Goal: Navigation & Orientation: Find specific page/section

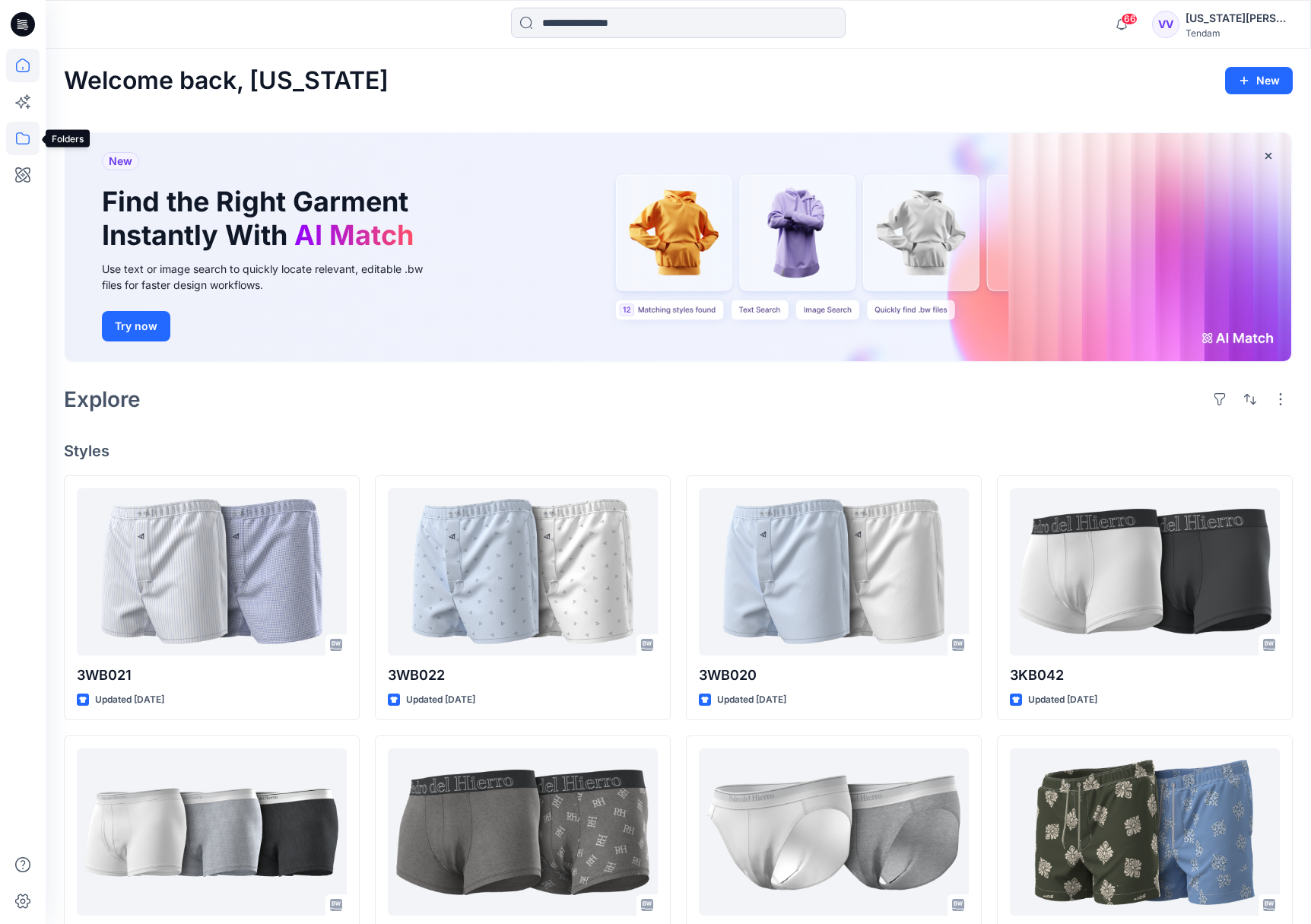
click at [25, 135] on icon at bounding box center [23, 138] width 33 height 33
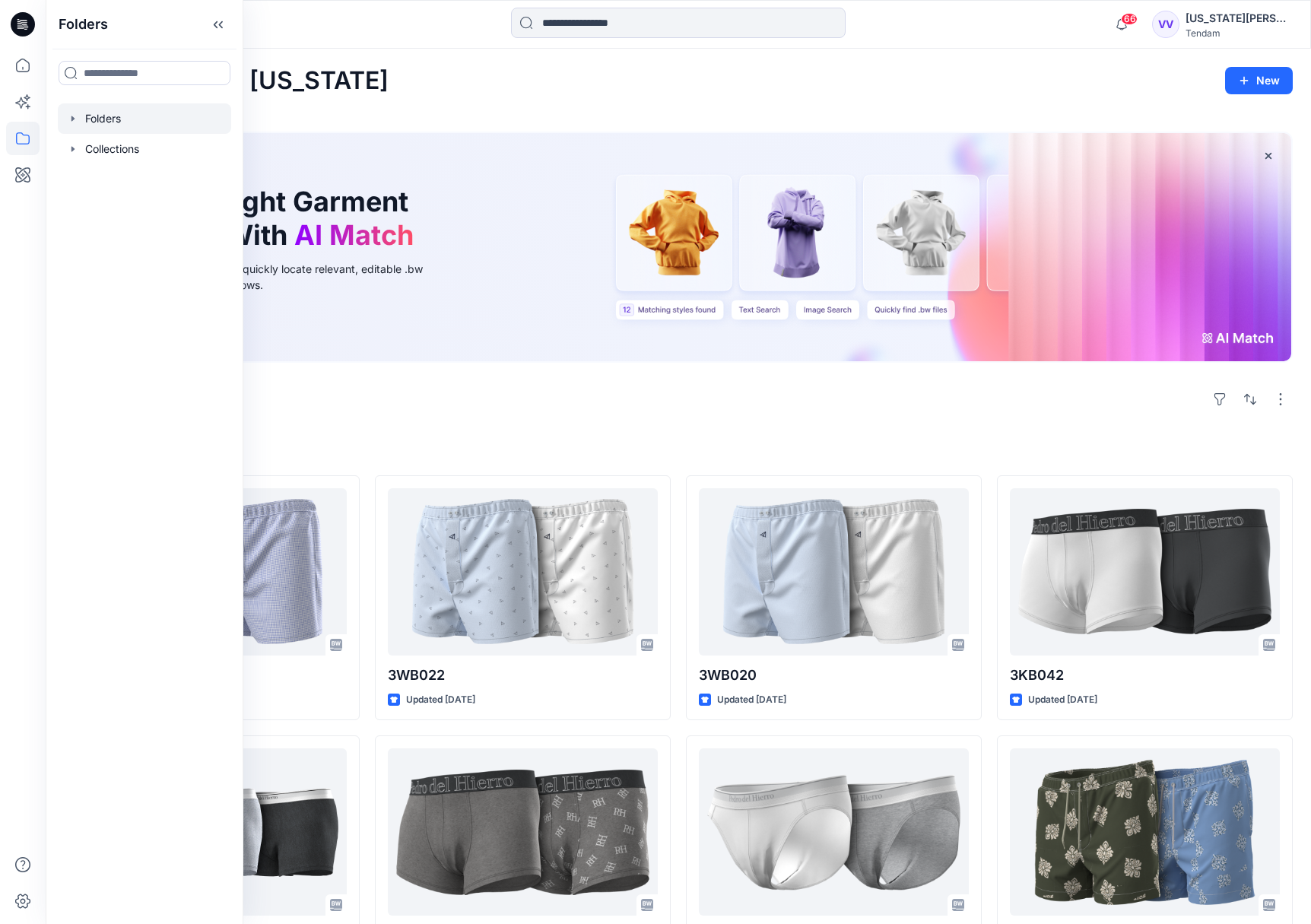
click at [107, 121] on div at bounding box center [144, 118] width 174 height 30
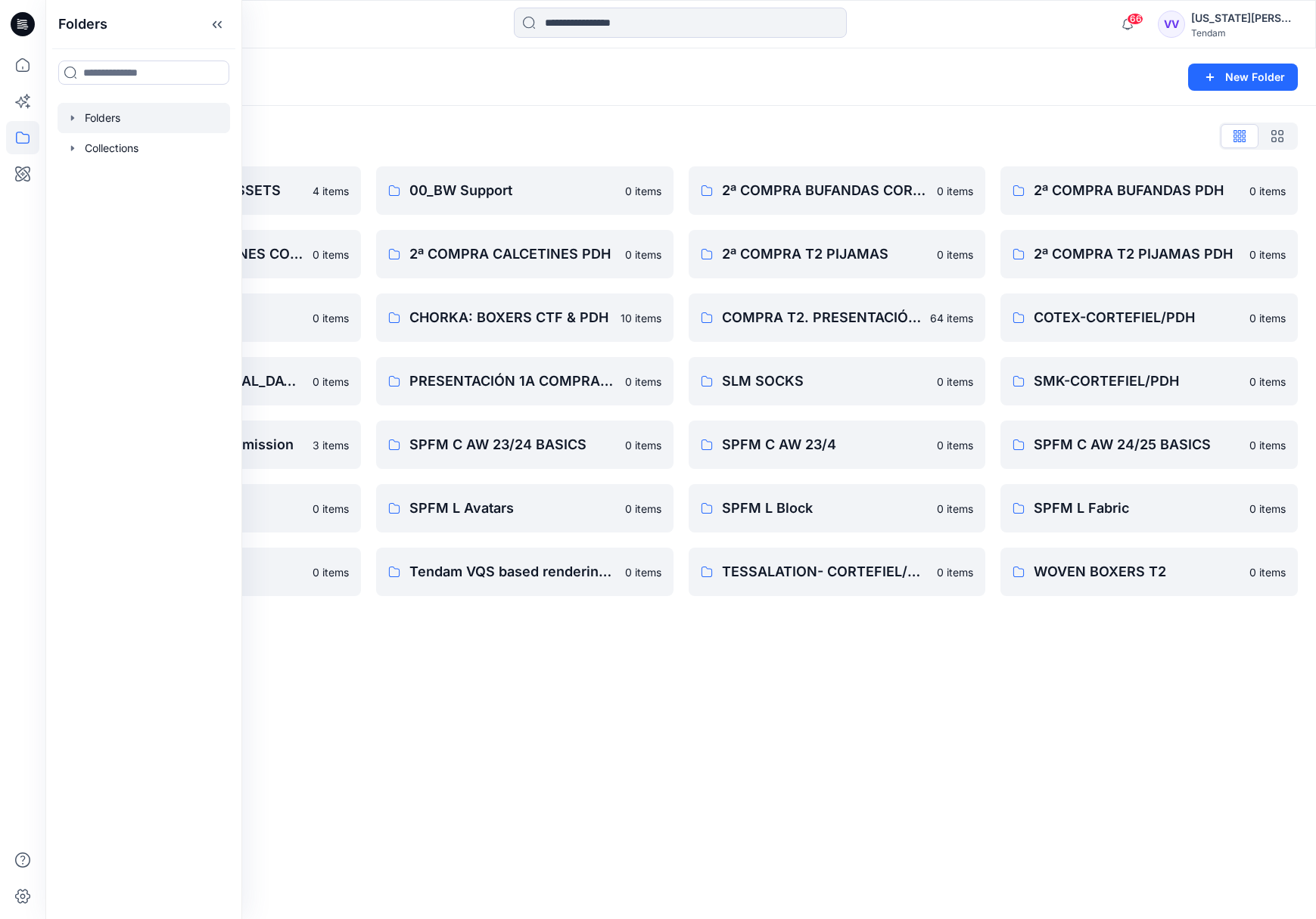
click at [897, 739] on div "Folders New Folder Folders List _CORTEFIEL & PDH ASSETS 4 items 2ª COMPRA CALCE…" at bounding box center [681, 484] width 1270 height 871
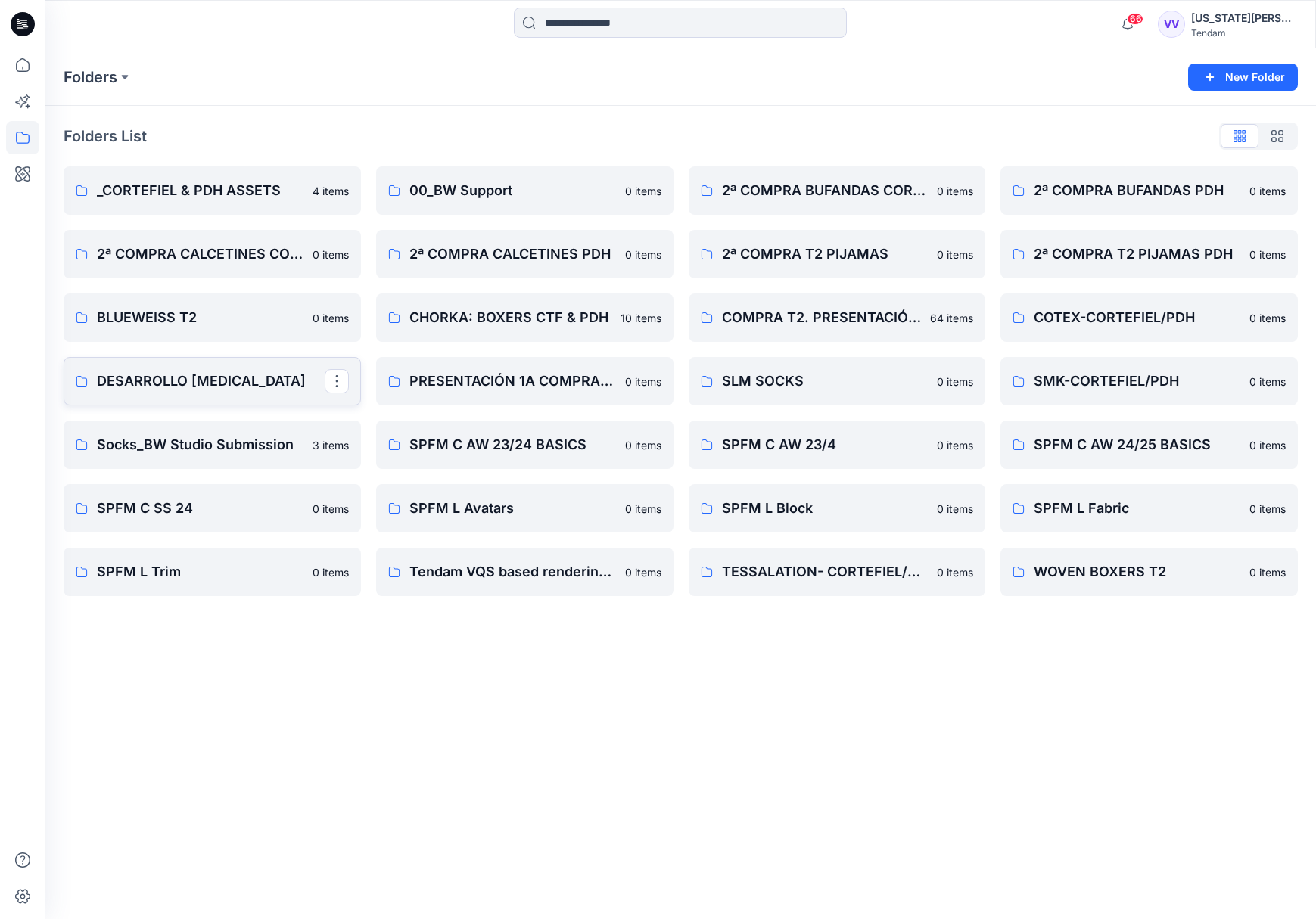
click at [207, 379] on p "DESARROLLO [MEDICAL_DATA]" at bounding box center [211, 381] width 228 height 21
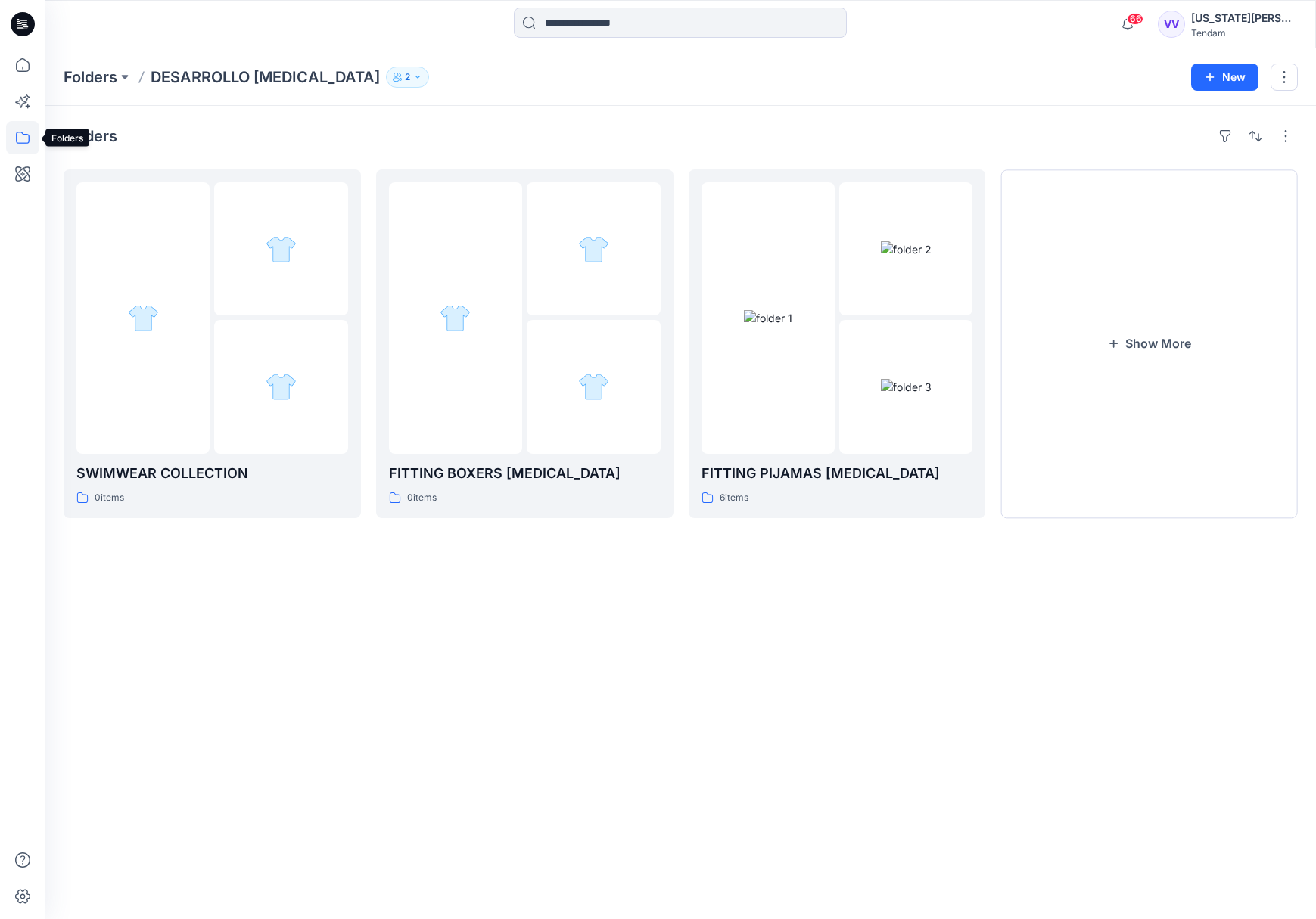
click at [27, 134] on icon at bounding box center [22, 137] width 13 height 12
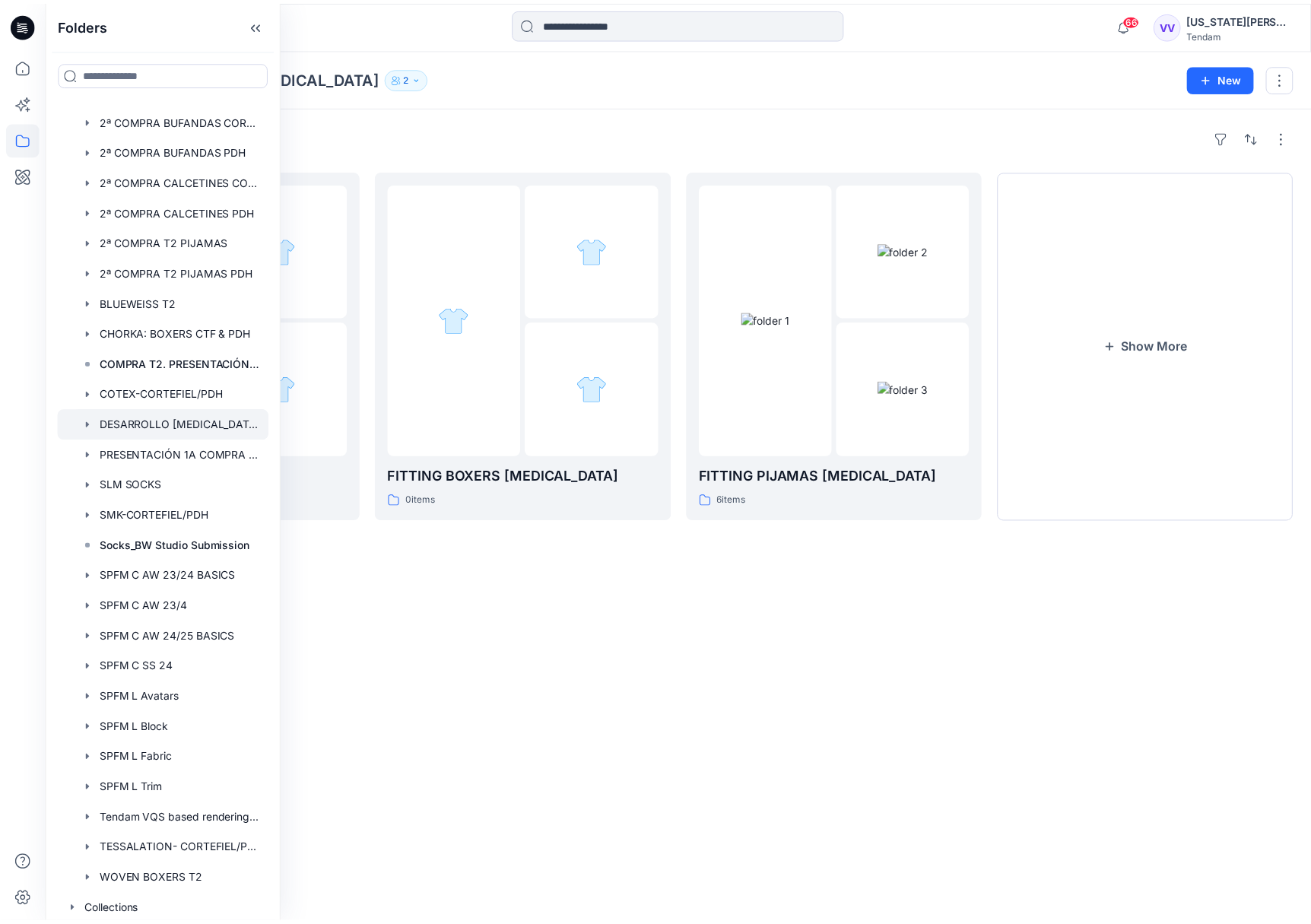
scroll to position [92, 0]
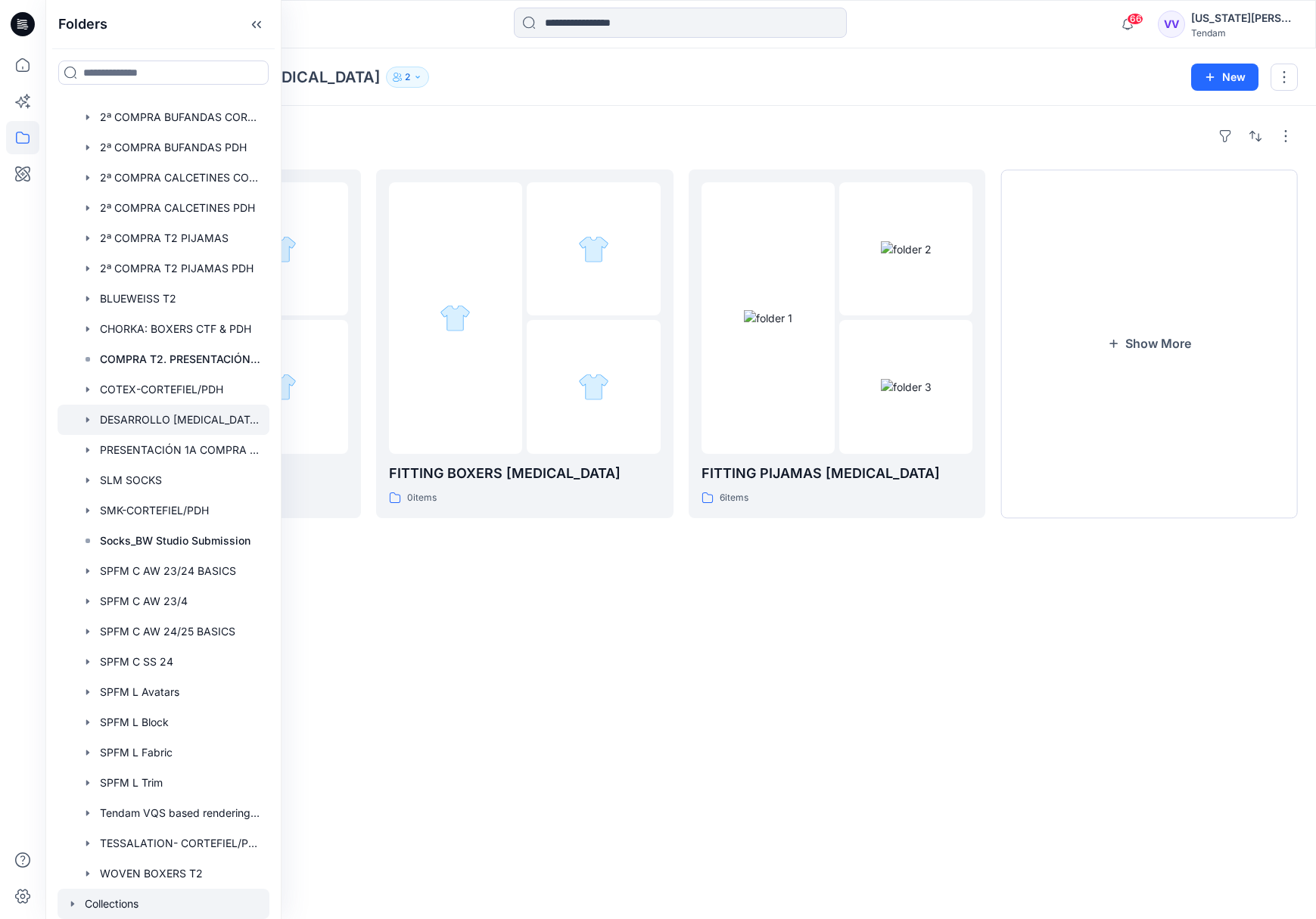
click at [141, 902] on div at bounding box center [163, 904] width 212 height 30
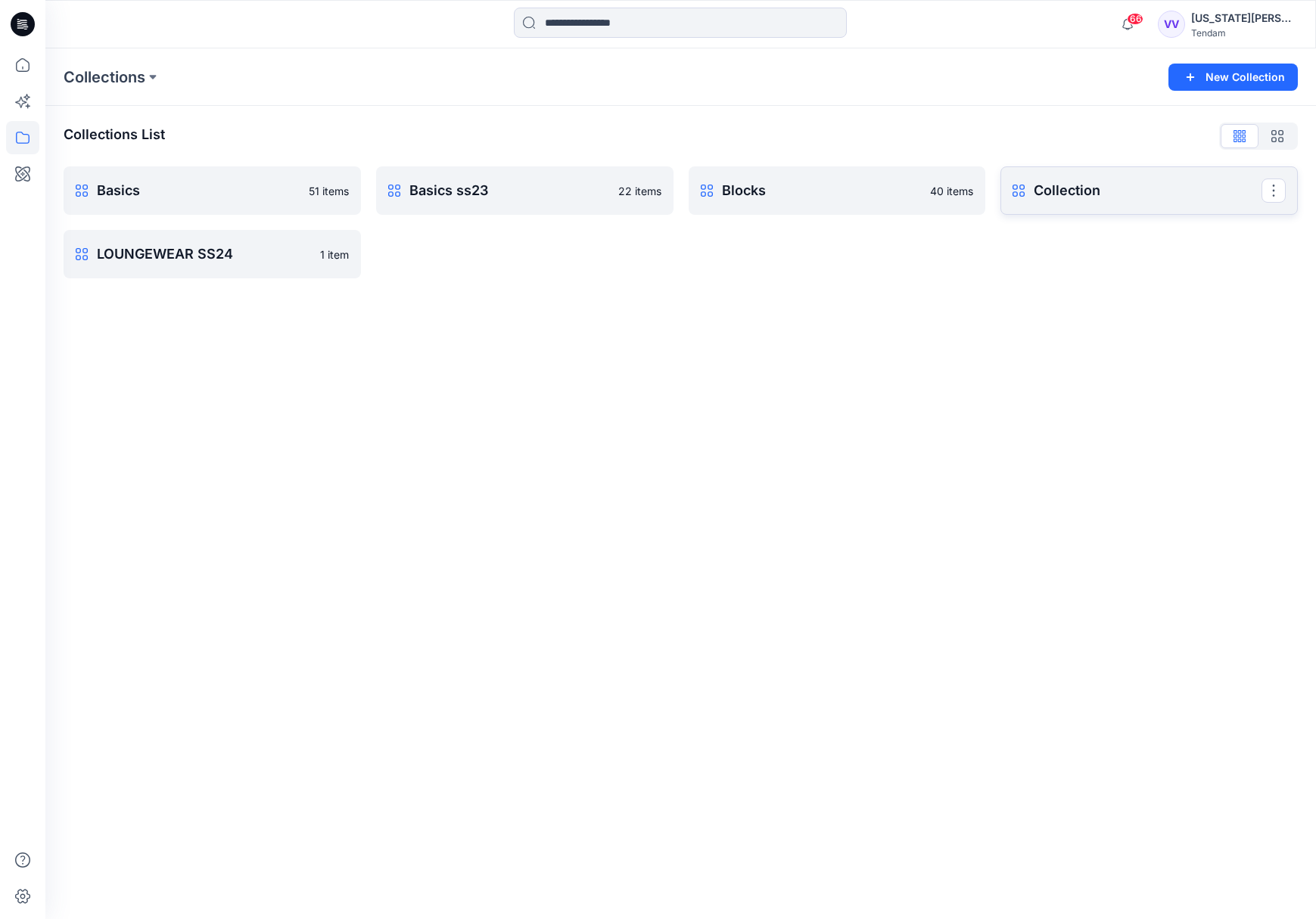
click at [1045, 191] on p "Collection" at bounding box center [1147, 190] width 228 height 21
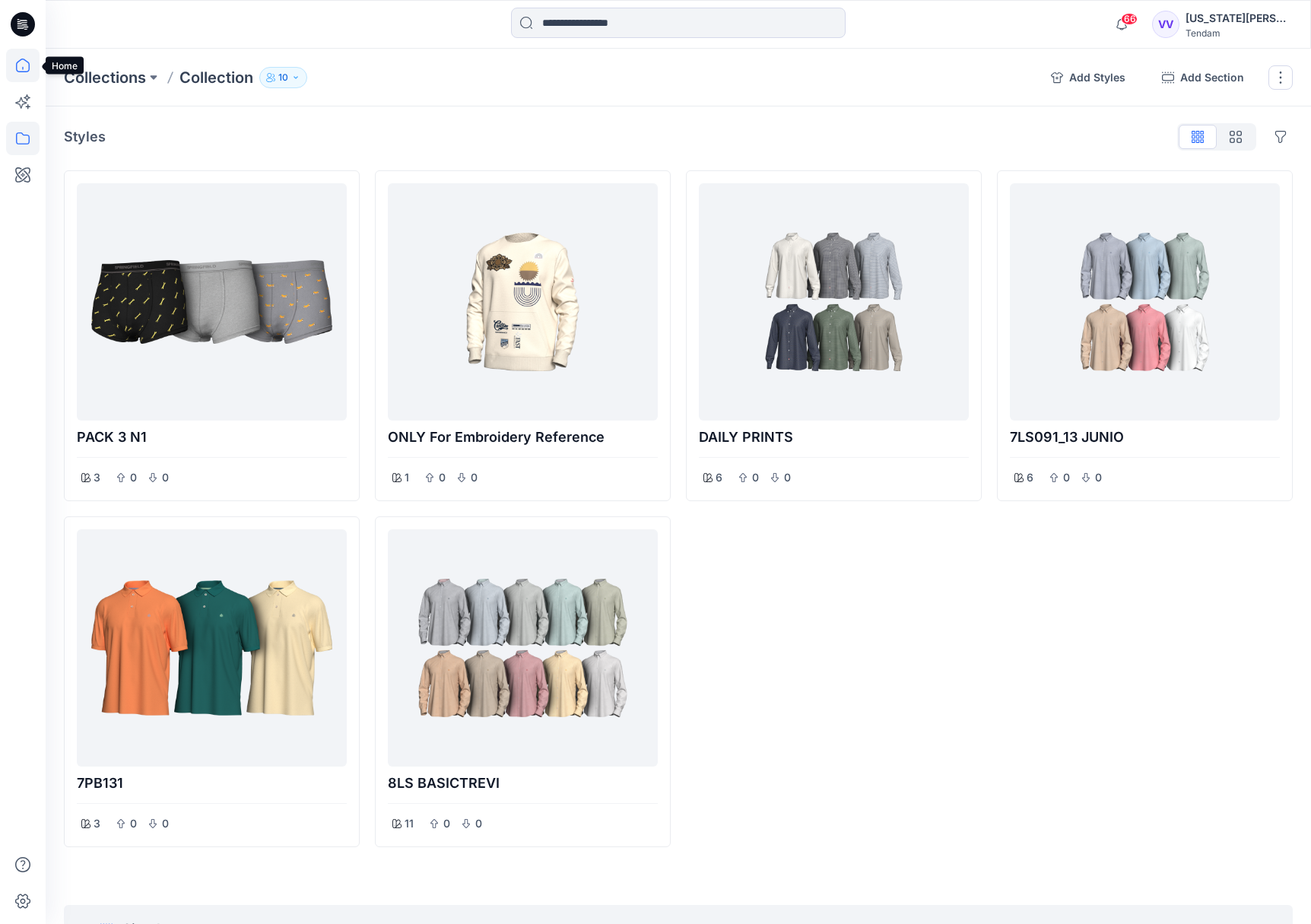
click at [21, 67] on icon at bounding box center [23, 65] width 33 height 33
